Goal: Information Seeking & Learning: Learn about a topic

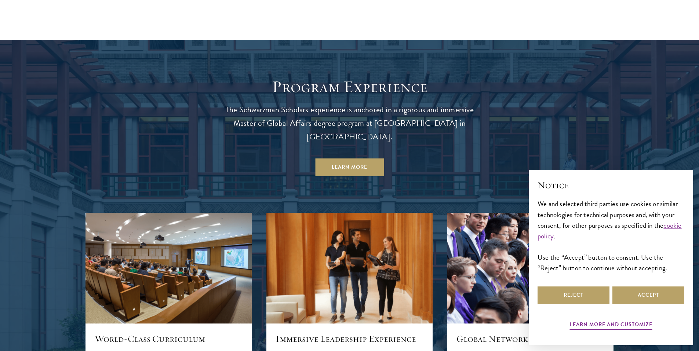
scroll to position [660, 0]
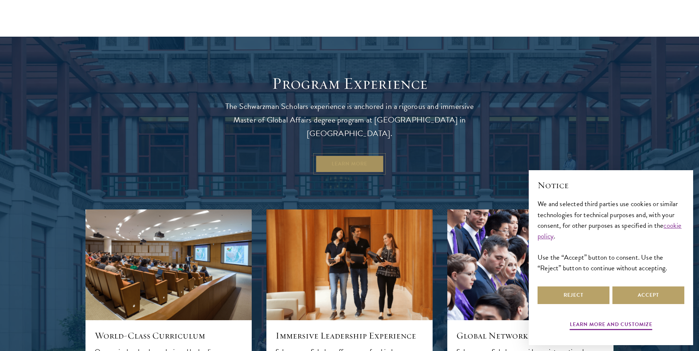
drag, startPoint x: 330, startPoint y: 152, endPoint x: 345, endPoint y: 150, distance: 15.2
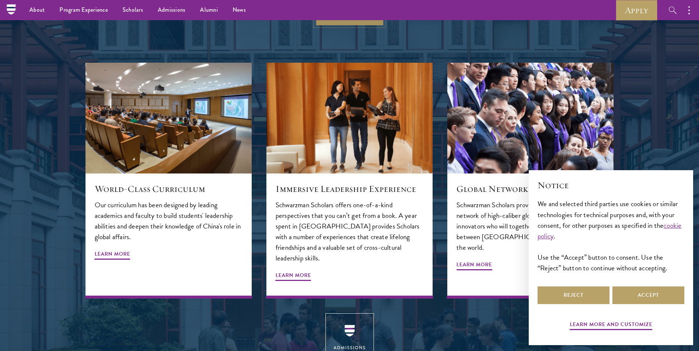
scroll to position [770, 0]
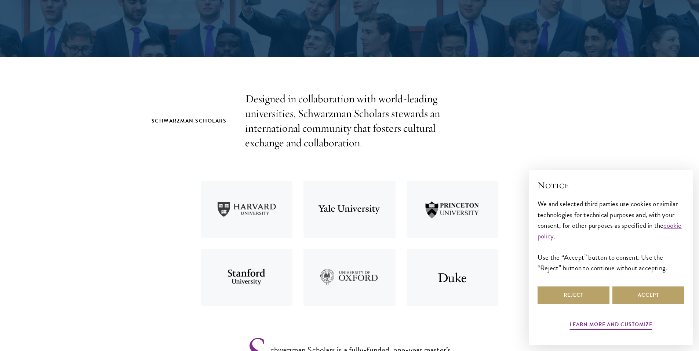
scroll to position [183, 0]
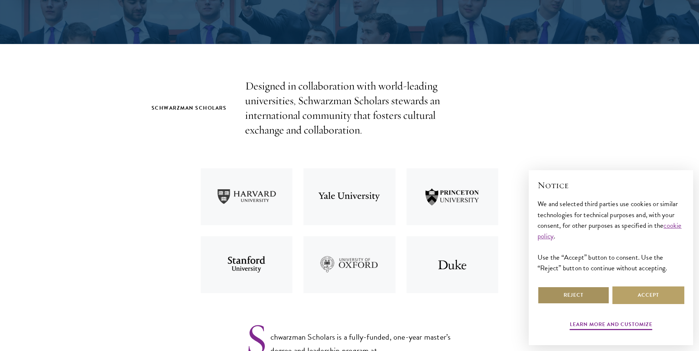
click at [569, 292] on button "Reject" at bounding box center [573, 295] width 72 height 18
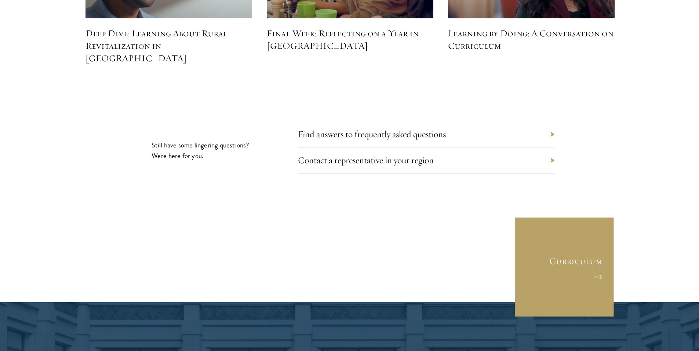
scroll to position [3412, 0]
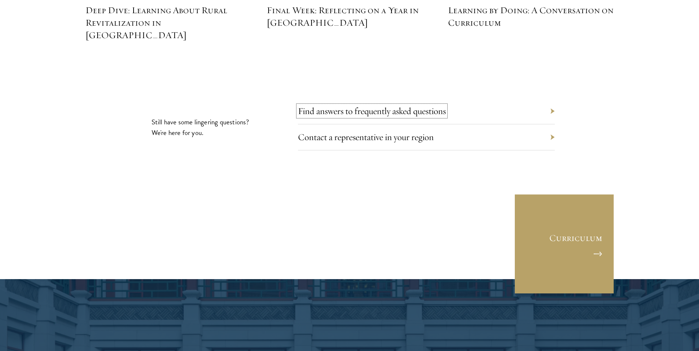
click at [343, 105] on link "Find answers to frequently asked questions" at bounding box center [372, 110] width 148 height 11
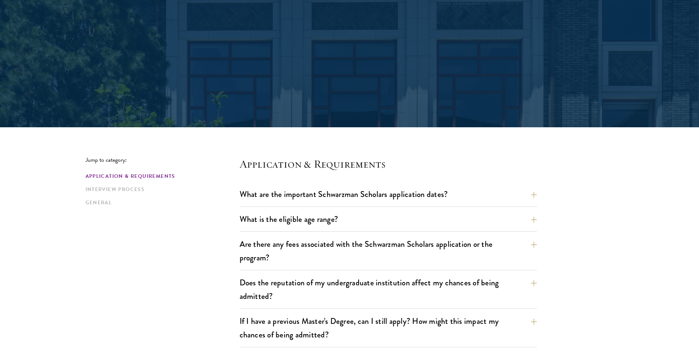
scroll to position [73, 0]
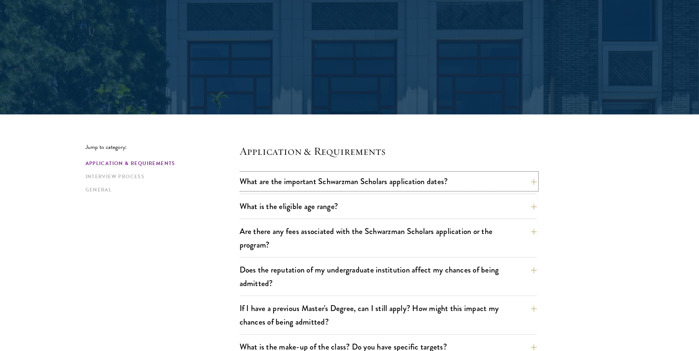
click at [536, 185] on button "What are the important Schwarzman Scholars application dates?" at bounding box center [388, 181] width 297 height 17
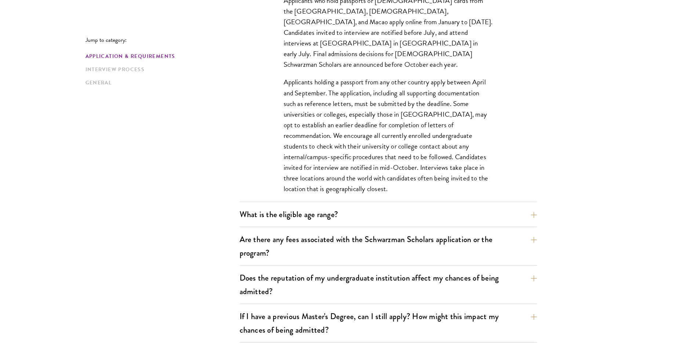
scroll to position [293, 0]
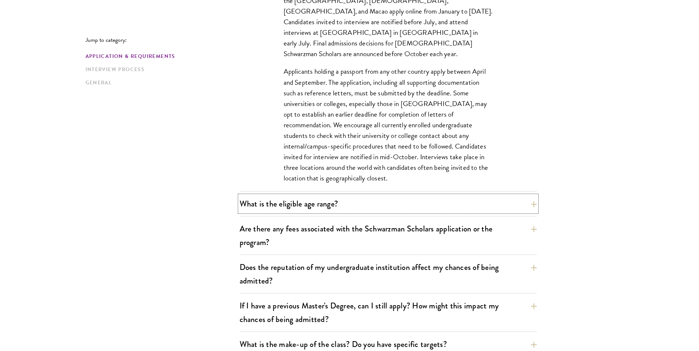
click at [534, 205] on button "What is the eligible age range?" at bounding box center [388, 204] width 297 height 17
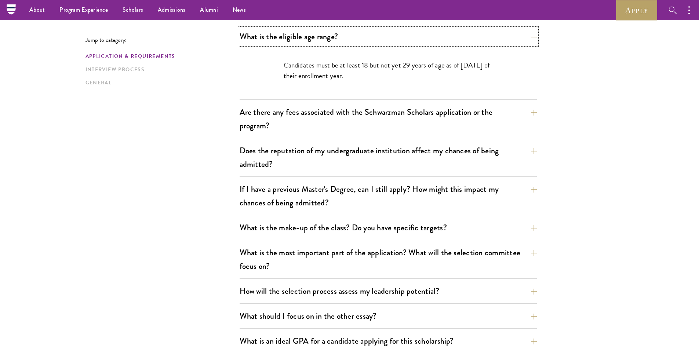
scroll to position [220, 0]
